Goal: Transaction & Acquisition: Purchase product/service

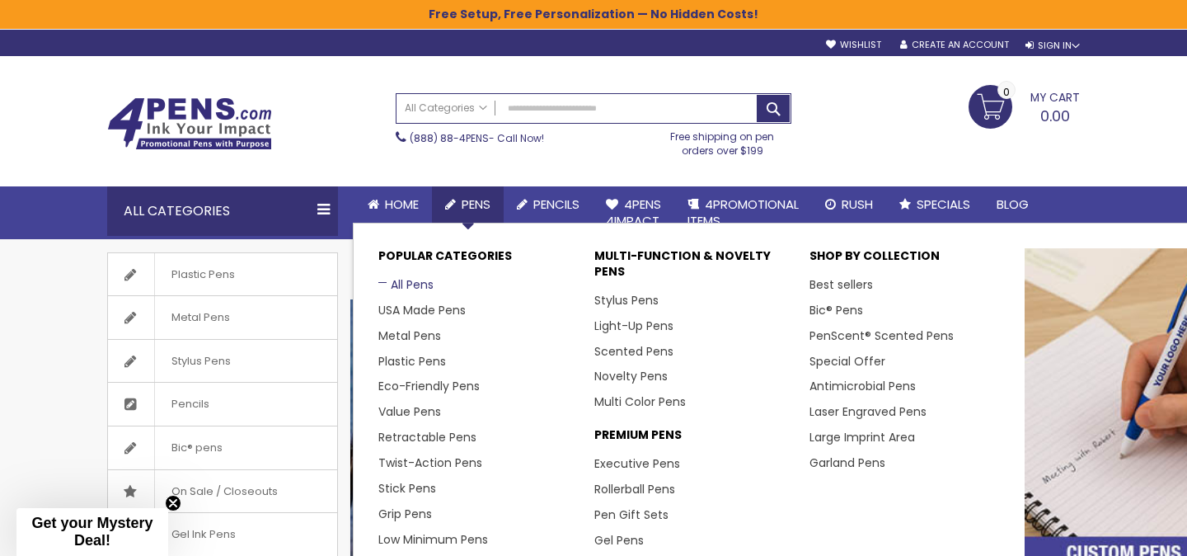
click at [409, 284] on link "All Pens" at bounding box center [406, 284] width 55 height 16
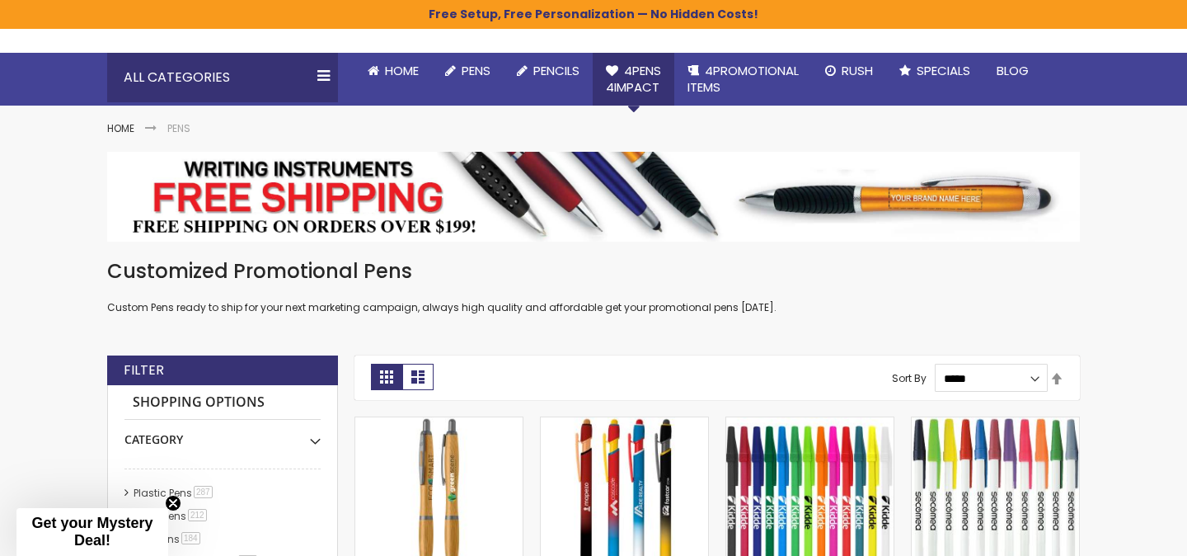
scroll to position [144, 0]
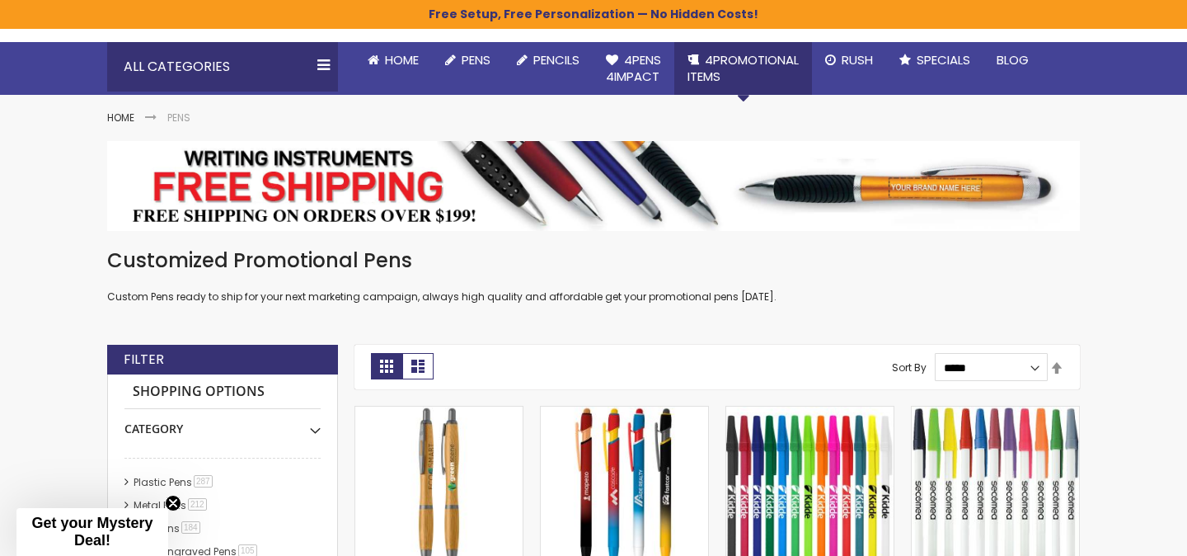
click at [717, 68] on span "4PROMOTIONAL ITEMS" at bounding box center [743, 68] width 111 height 34
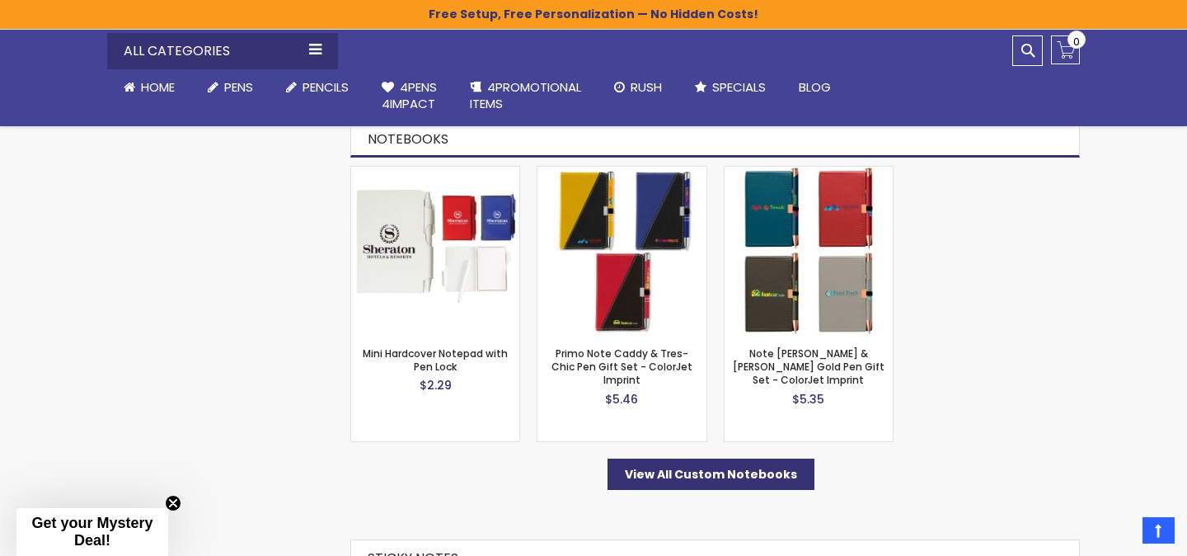
scroll to position [2690, 0]
